Goal: Task Accomplishment & Management: Manage account settings

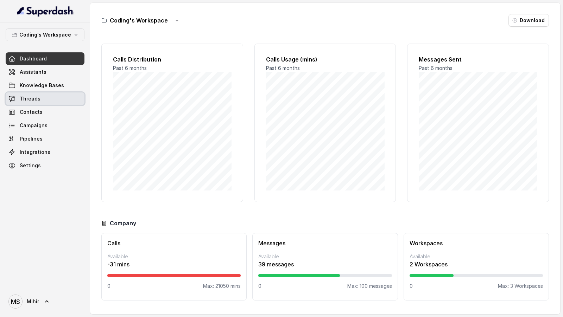
click at [47, 103] on link "Threads" at bounding box center [45, 99] width 79 height 13
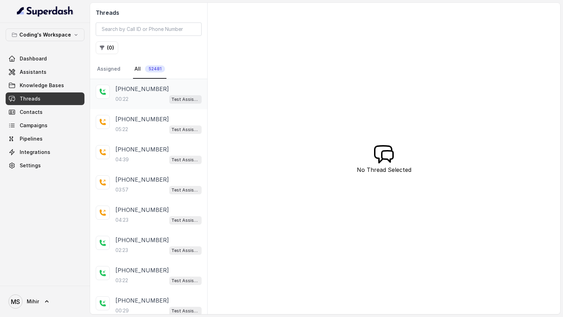
click at [125, 96] on p "00:22" at bounding box center [121, 99] width 13 height 7
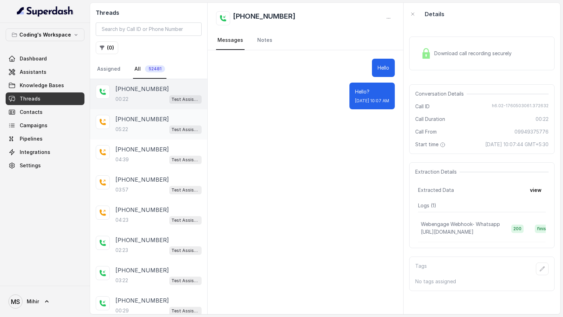
click at [128, 112] on div "+918074614406 05:22 Test Assistant-3" at bounding box center [148, 124] width 117 height 30
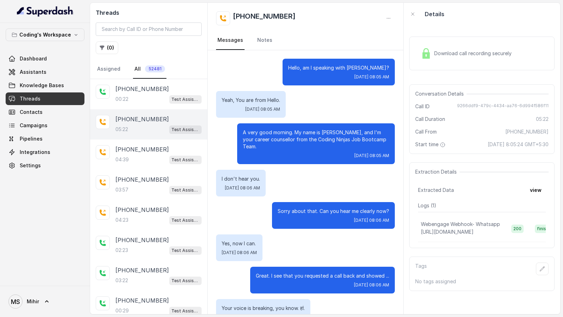
scroll to position [1612, 0]
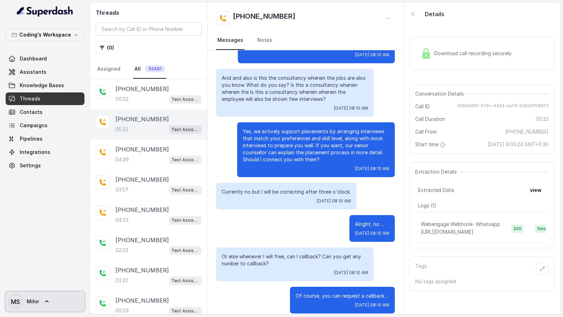
click at [37, 303] on span "Mihir" at bounding box center [33, 301] width 12 height 7
click at [252, 244] on div "Coding's Workspace Dashboard Assistants Knowledge Bases Threads Contacts Campai…" at bounding box center [281, 158] width 563 height 317
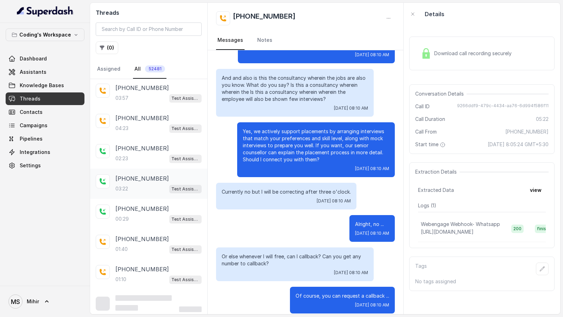
scroll to position [0, 0]
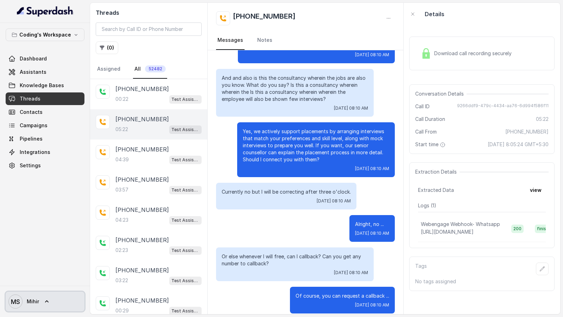
click at [41, 292] on link "MS [PERSON_NAME]" at bounding box center [45, 302] width 79 height 20
click at [47, 52] on nav "Coding's Workspace Dashboard Assistants Knowledge Bases Threads Contacts Campai…" at bounding box center [45, 158] width 90 height 317
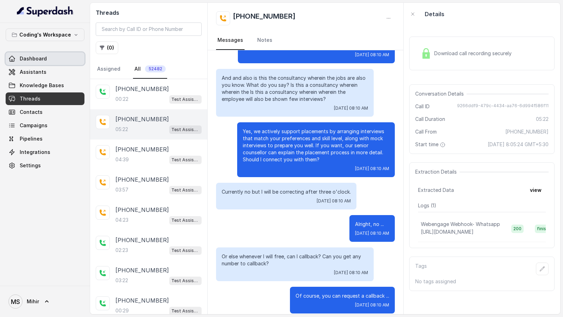
click at [47, 52] on link "Dashboard" at bounding box center [45, 58] width 79 height 13
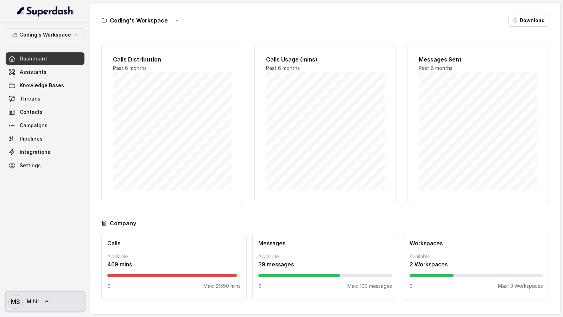
click at [36, 300] on span "Mihir" at bounding box center [33, 301] width 12 height 7
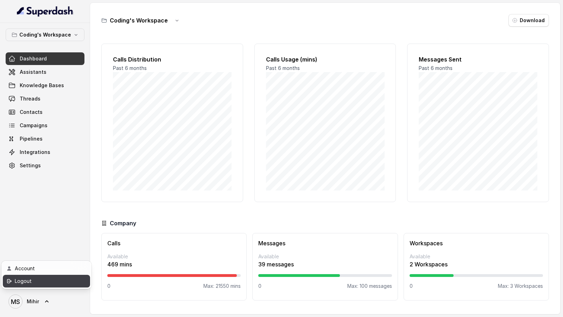
click at [43, 281] on div "Logout" at bounding box center [45, 281] width 60 height 8
